Goal: Navigation & Orientation: Go to known website

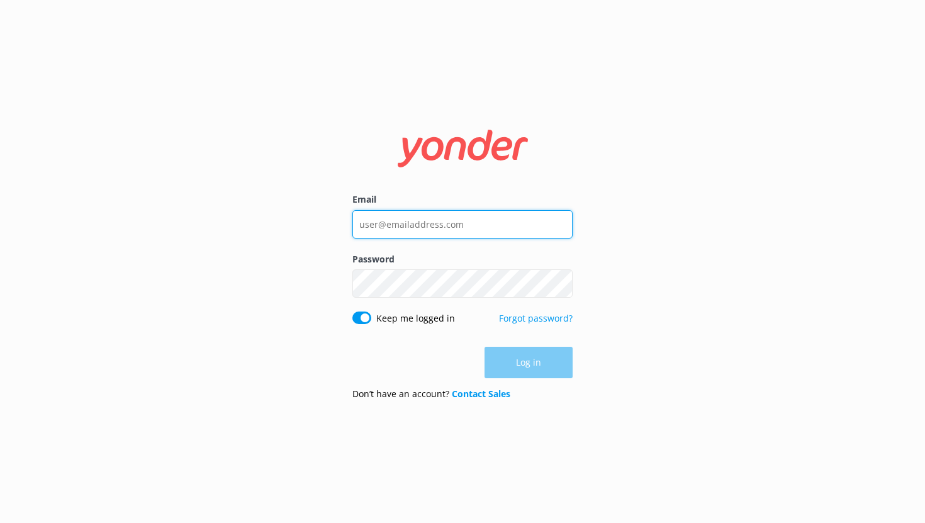
click at [410, 228] on input "Email" at bounding box center [462, 224] width 220 height 28
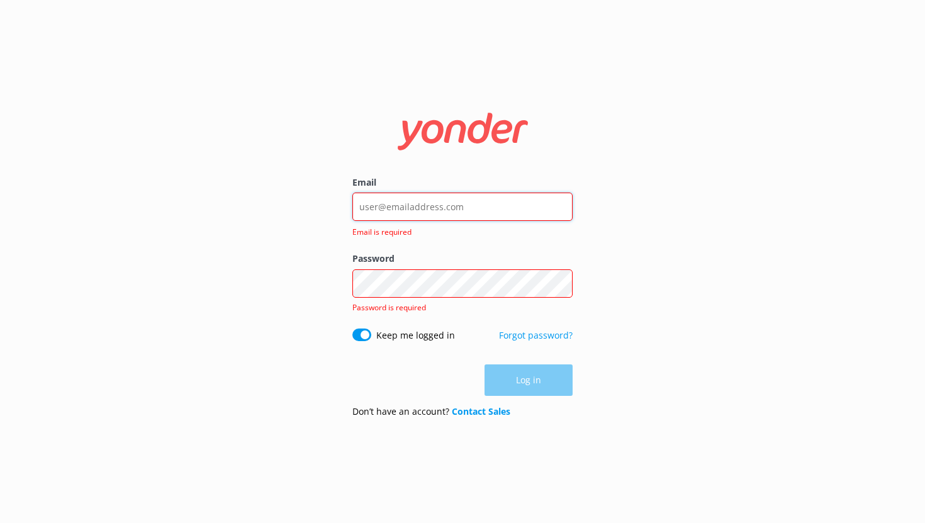
type input "[EMAIL_ADDRESS][DOMAIN_NAME]"
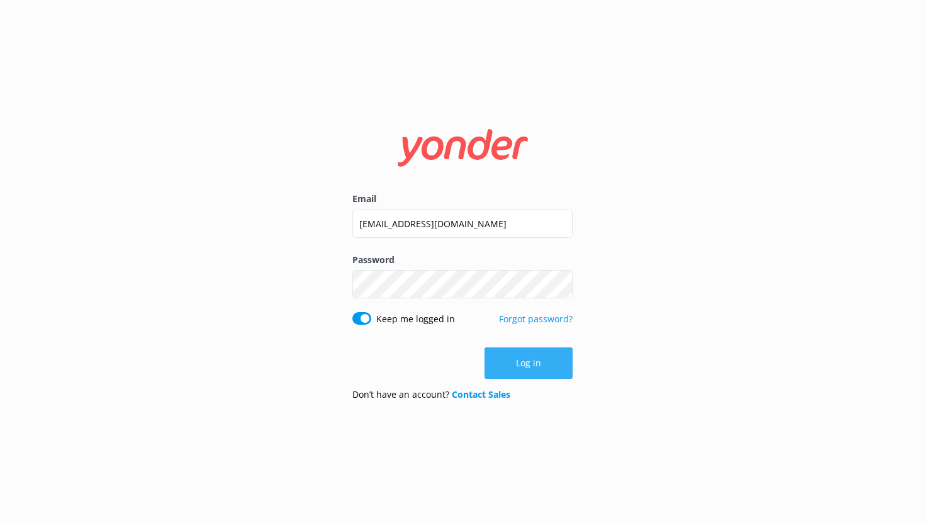
click at [537, 374] on button "Log in" at bounding box center [528, 362] width 88 height 31
